Goal: Task Accomplishment & Management: Complete application form

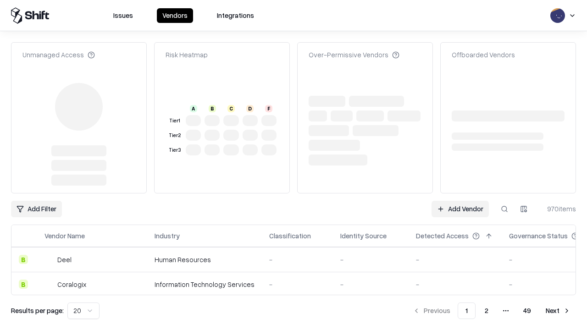
click at [460, 201] on link "Add Vendor" at bounding box center [459, 209] width 57 height 17
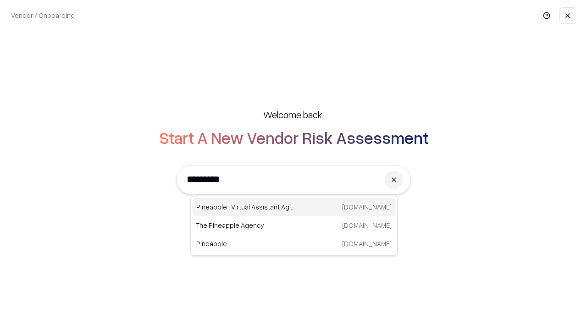
click at [294, 207] on div "Pineapple | Virtual Assistant Agency trypineapple.com" at bounding box center [294, 207] width 203 height 18
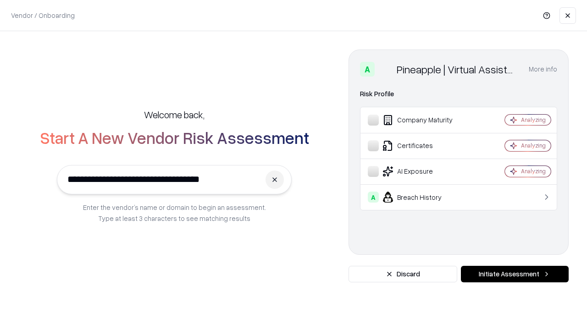
type input "**********"
click at [514, 274] on button "Initiate Assessment" at bounding box center [515, 274] width 108 height 17
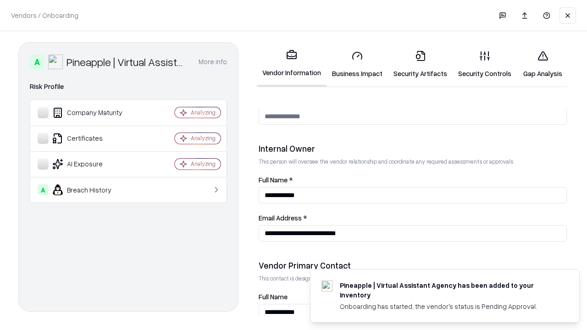
scroll to position [475, 0]
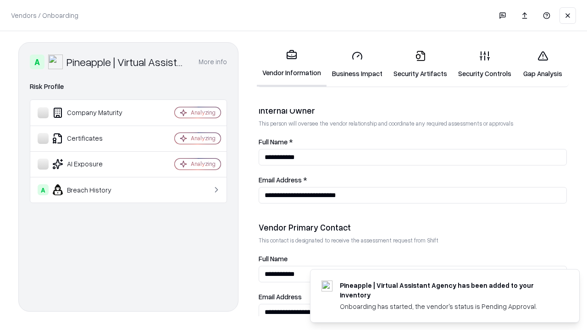
click at [420, 64] on link "Security Artifacts" at bounding box center [420, 64] width 65 height 43
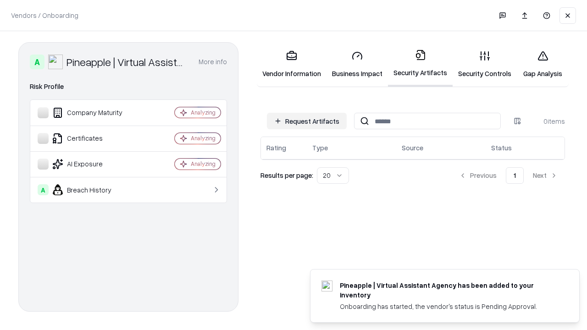
click at [307, 121] on button "Request Artifacts" at bounding box center [307, 121] width 80 height 17
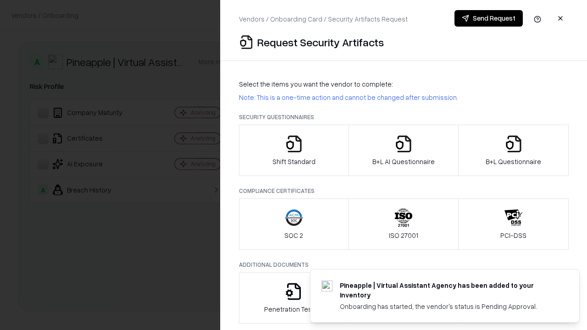
click at [513, 150] on icon "button" at bounding box center [513, 144] width 18 height 18
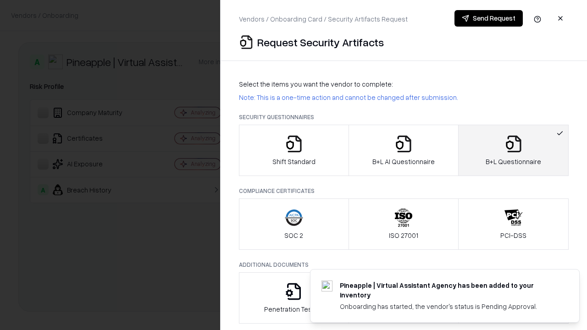
click at [403, 150] on icon "button" at bounding box center [403, 144] width 18 height 18
click at [488, 18] on button "Send Request" at bounding box center [488, 18] width 68 height 17
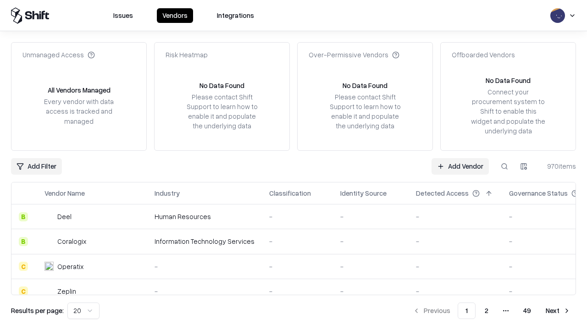
click at [504, 166] on button at bounding box center [504, 166] width 17 height 17
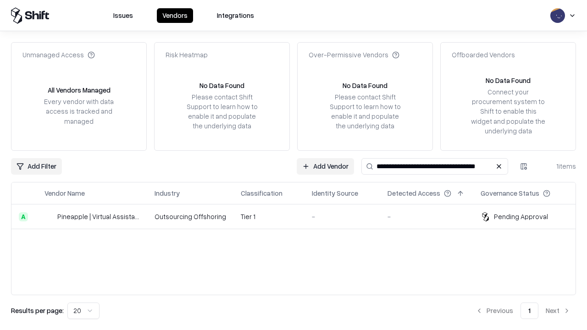
type input "**********"
click at [299, 216] on td "Tier 1" at bounding box center [268, 216] width 71 height 25
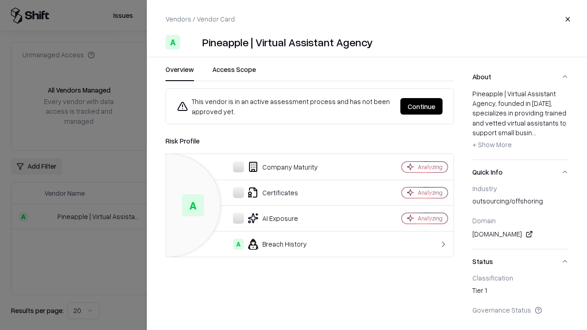
click at [421, 106] on button "Continue" at bounding box center [421, 106] width 42 height 17
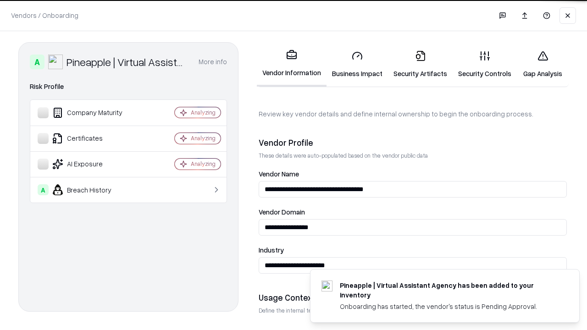
click at [420, 64] on link "Security Artifacts" at bounding box center [420, 64] width 65 height 43
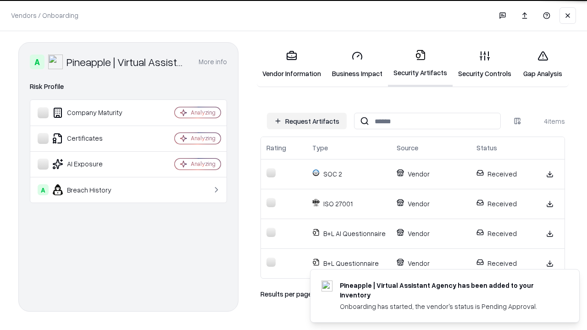
click at [542, 64] on link "Gap Analysis" at bounding box center [543, 64] width 52 height 43
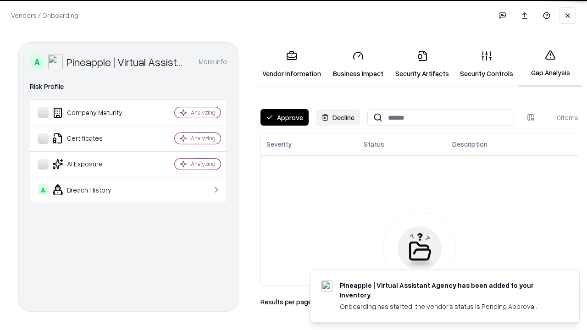
click at [284, 117] on button "Approve" at bounding box center [284, 117] width 48 height 17
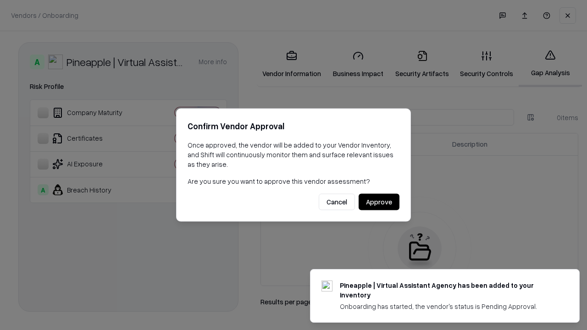
click at [379, 202] on button "Approve" at bounding box center [378, 202] width 41 height 17
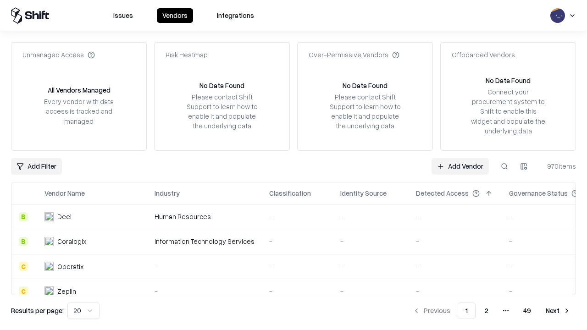
type input "**********"
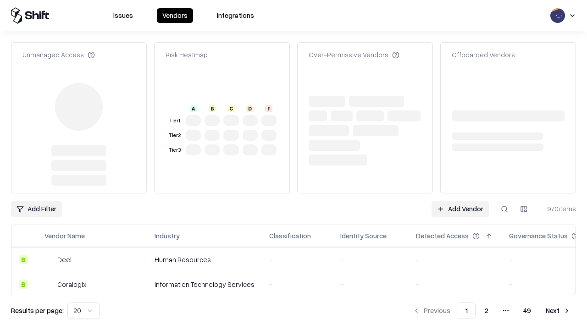
click at [460, 201] on link "Add Vendor" at bounding box center [459, 209] width 57 height 17
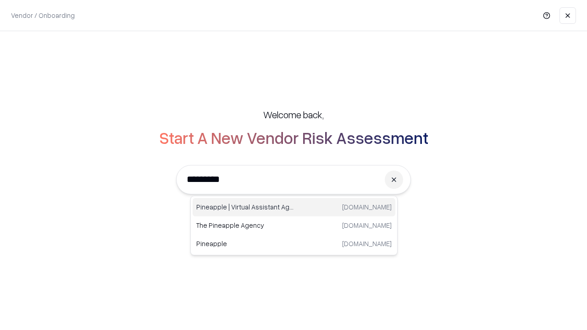
click at [294, 207] on div "Pineapple | Virtual Assistant Agency trypineapple.com" at bounding box center [294, 207] width 203 height 18
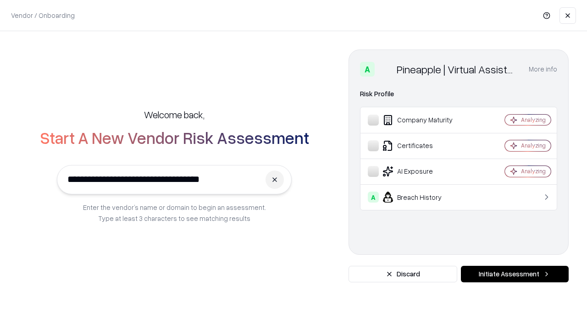
type input "**********"
click at [514, 274] on button "Initiate Assessment" at bounding box center [515, 274] width 108 height 17
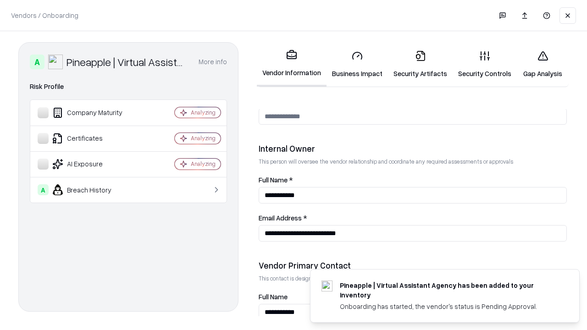
scroll to position [475, 0]
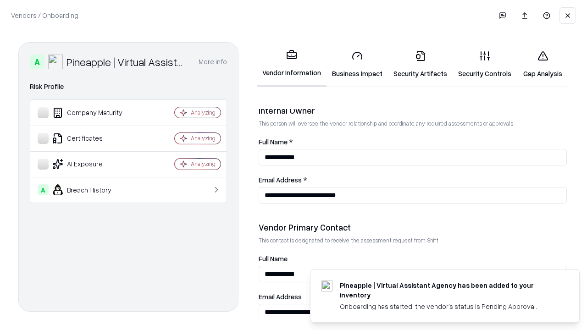
click at [542, 64] on link "Gap Analysis" at bounding box center [543, 64] width 52 height 43
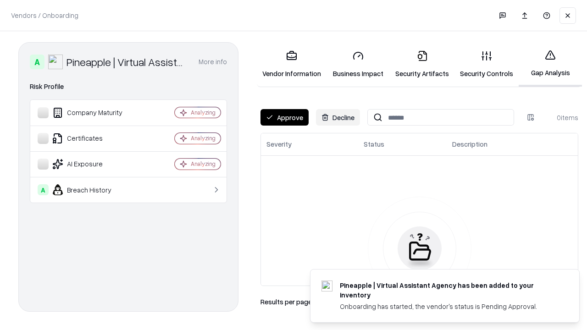
click at [284, 117] on button "Approve" at bounding box center [284, 117] width 48 height 17
